Goal: Task Accomplishment & Management: Use online tool/utility

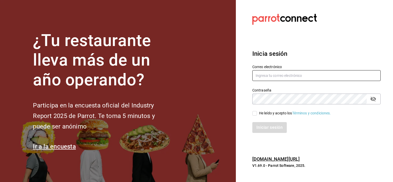
type input "[PERSON_NAME][EMAIL_ADDRESS][PERSON_NAME][DOMAIN_NAME]"
click at [312, 36] on section "Datos incorrectos. Verifica que tu Correo o Contraseña estén bien escritos. Ini…" at bounding box center [314, 91] width 157 height 182
click at [255, 111] on input "He leído y acepto los Términos y condiciones." at bounding box center [254, 113] width 5 height 5
checkbox input "true"
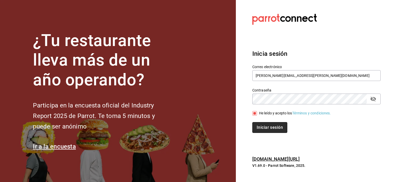
click at [266, 128] on button "Iniciar sesión" at bounding box center [269, 127] width 35 height 11
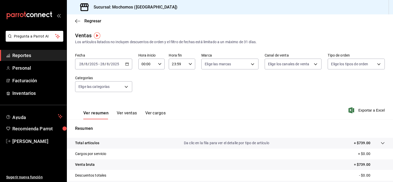
click at [127, 63] on \(Stroke\) "button" at bounding box center [127, 64] width 3 height 3
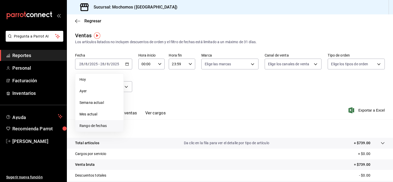
click at [100, 121] on li "Rango de fechas" at bounding box center [99, 126] width 48 height 12
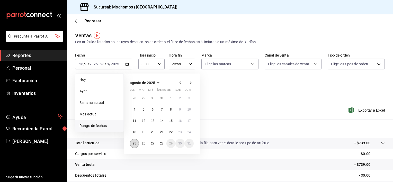
click at [135, 143] on abbr "25" at bounding box center [134, 144] width 3 height 4
click at [161, 146] on button "28" at bounding box center [161, 143] width 9 height 9
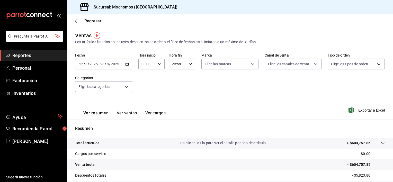
click at [158, 65] on icon "button" at bounding box center [160, 64] width 4 height 4
click at [143, 77] on span "00" at bounding box center [144, 77] width 5 height 4
click at [143, 77] on span "04" at bounding box center [144, 75] width 5 height 4
type input "04:00"
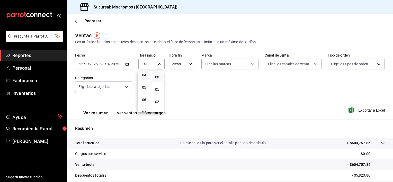
click at [225, 78] on div at bounding box center [196, 91] width 393 height 182
click at [362, 111] on span "Exportar a Excel" at bounding box center [367, 110] width 35 height 6
click at [235, 78] on div "Fecha [DATE] [DATE] - [DATE] [DATE] Hora inicio 04:00 Hora inicio Hora fin 23:5…" at bounding box center [230, 75] width 310 height 45
